Goal: Task Accomplishment & Management: Manage account settings

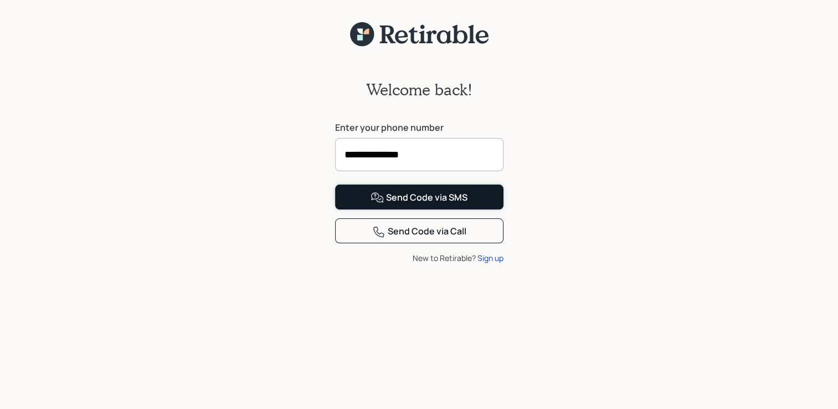
click at [455, 204] on div "Send Code via SMS" at bounding box center [418, 197] width 97 height 13
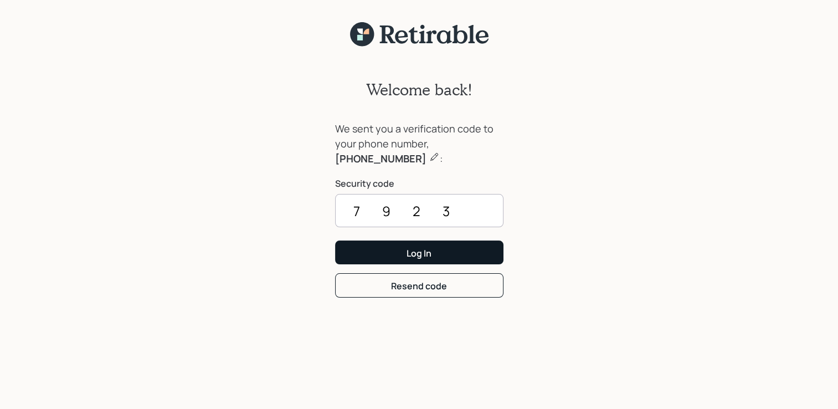
type input "7923"
click at [415, 256] on div "Log In" at bounding box center [418, 253] width 25 height 12
